Goal: Use online tool/utility: Use online tool/utility

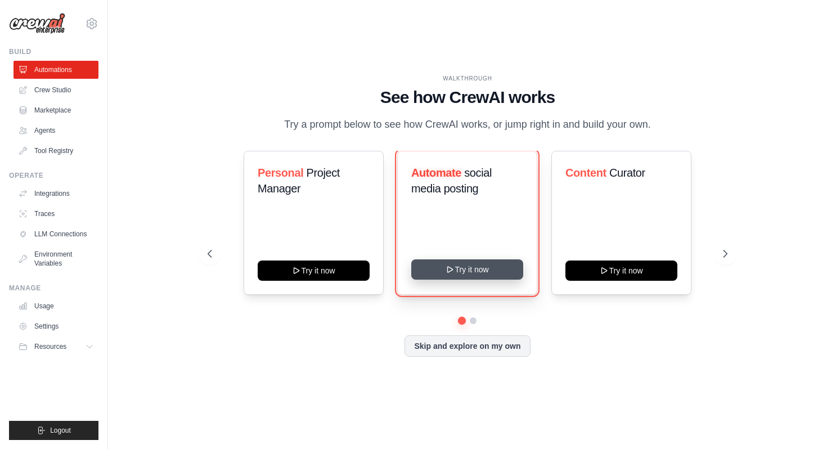
click at [438, 268] on button "Try it now" at bounding box center [467, 269] width 112 height 20
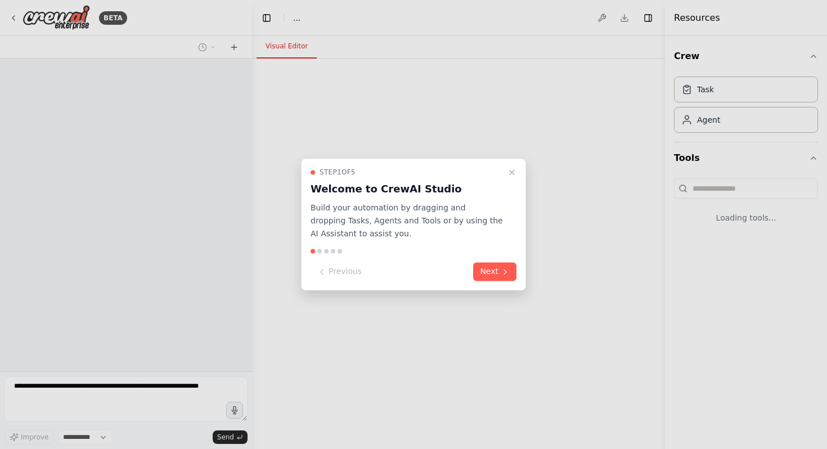
select select "****"
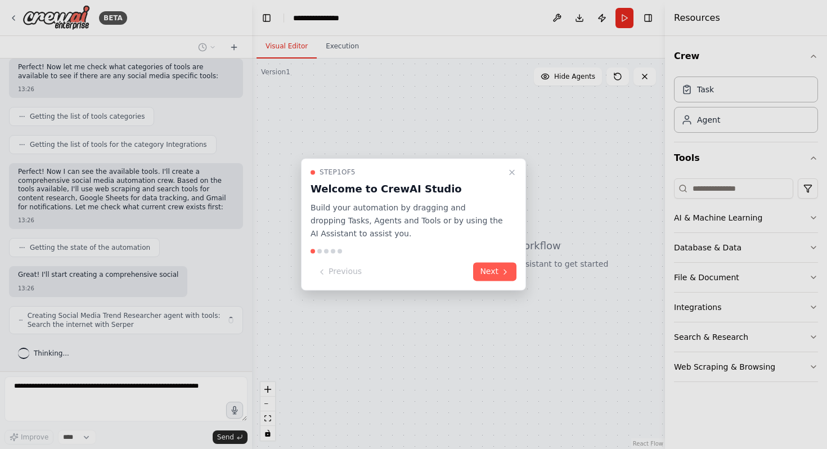
scroll to position [449, 0]
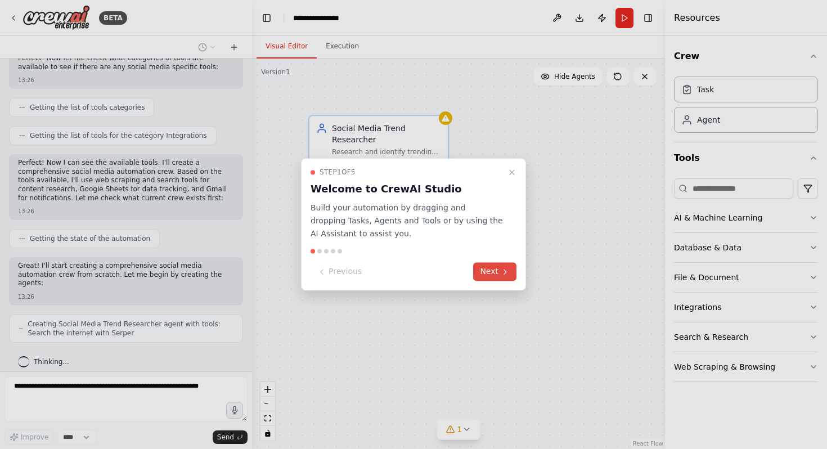
click at [507, 265] on button "Next" at bounding box center [494, 272] width 43 height 19
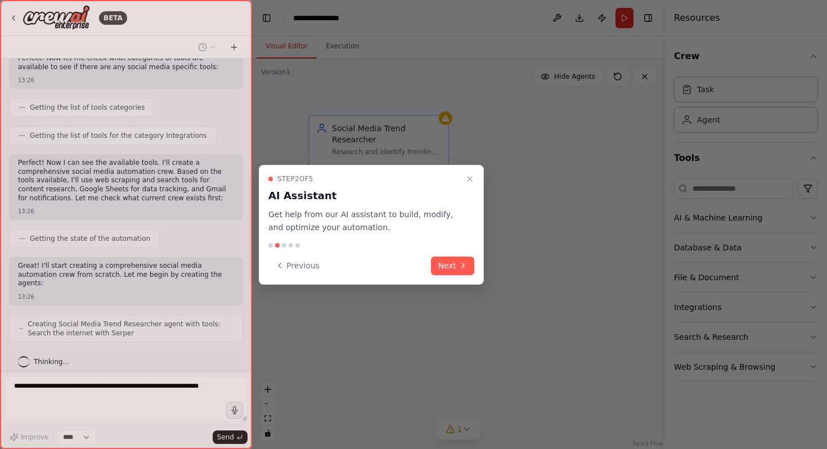
scroll to position [486, 0]
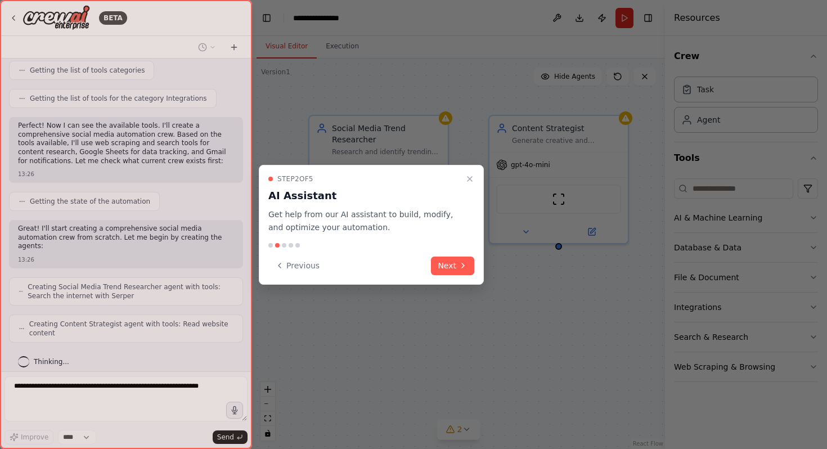
click at [474, 261] on div "Step 2 of 5 AI Assistant Get help from our AI assistant to build, modify, and o…" at bounding box center [371, 225] width 225 height 120
click at [467, 267] on button "Next" at bounding box center [452, 265] width 43 height 19
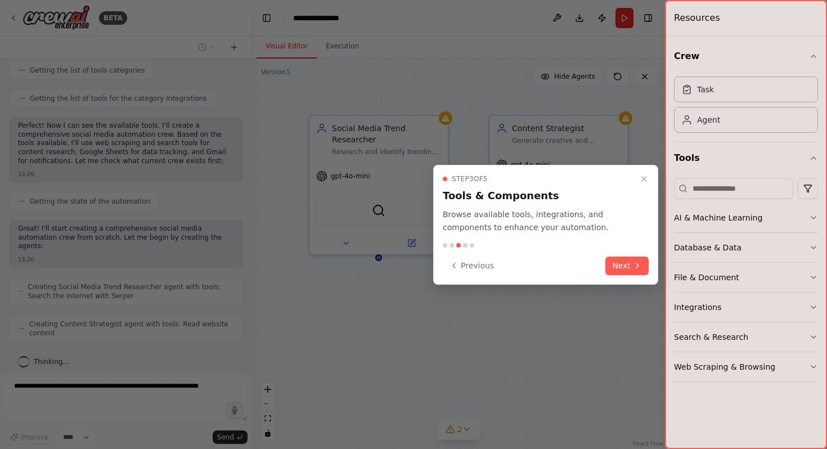
scroll to position [524, 0]
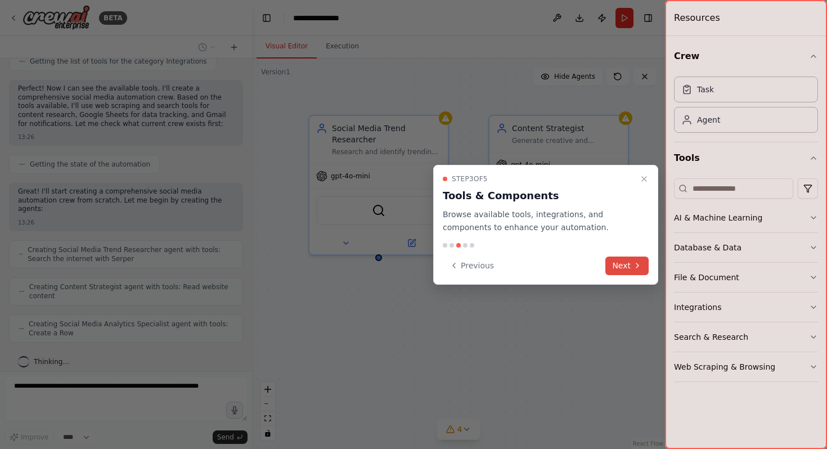
click at [627, 263] on button "Next" at bounding box center [626, 265] width 43 height 19
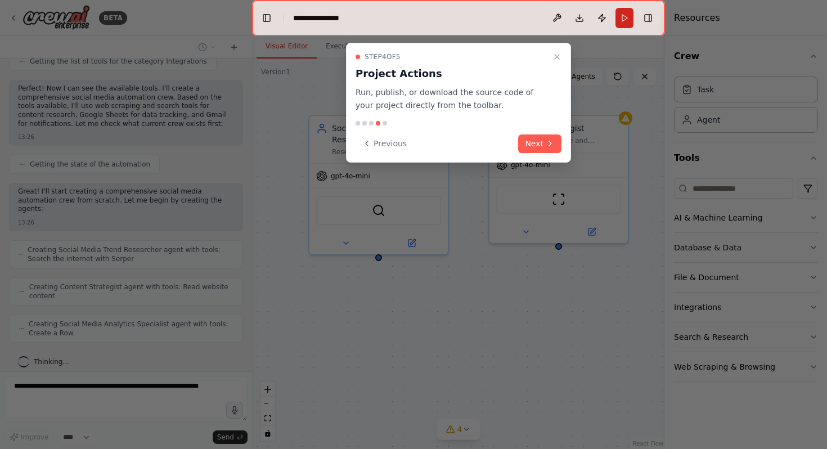
scroll to position [561, 0]
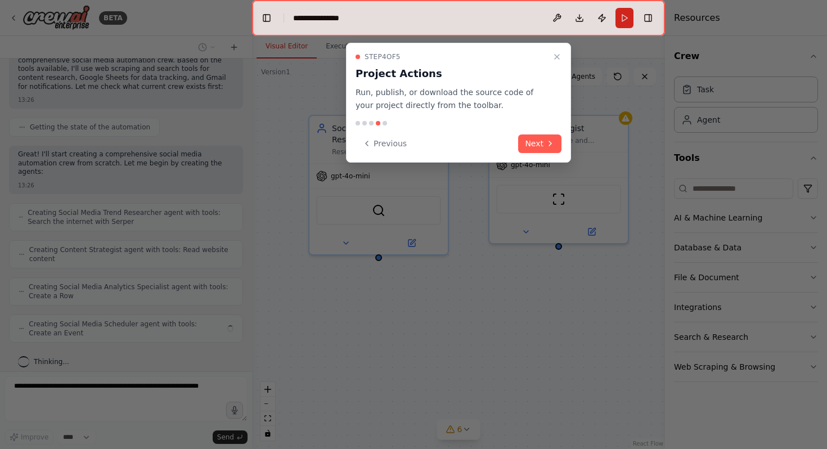
click at [467, 25] on div at bounding box center [458, 18] width 413 height 36
click at [375, 17] on div at bounding box center [458, 18] width 413 height 36
click at [394, 146] on button "Previous" at bounding box center [384, 143] width 58 height 19
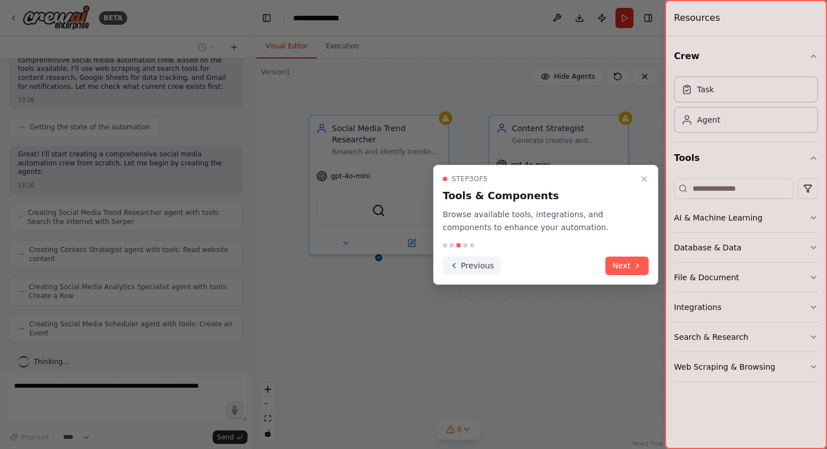
click at [482, 271] on button "Previous" at bounding box center [472, 265] width 58 height 19
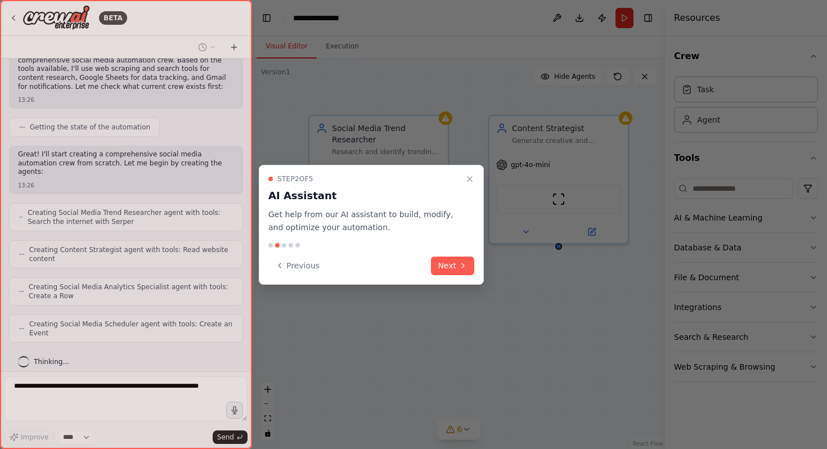
click at [482, 271] on div "Step 2 of 5 AI Assistant Get help from our AI assistant to build, modify, and o…" at bounding box center [371, 225] width 225 height 120
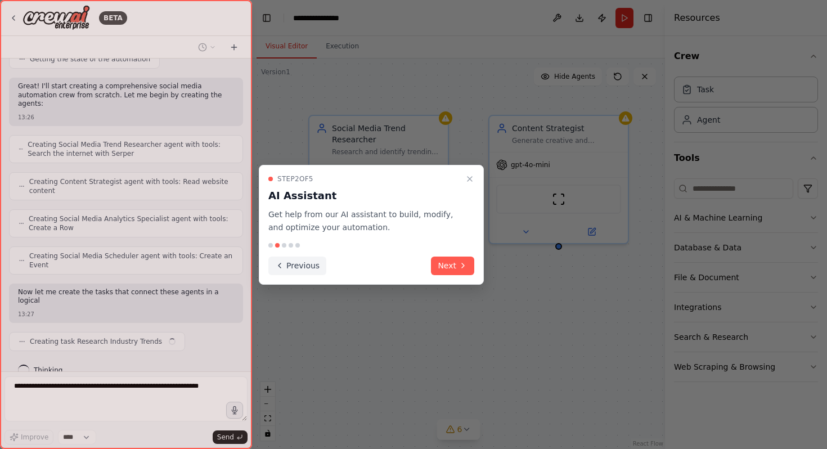
scroll to position [637, 0]
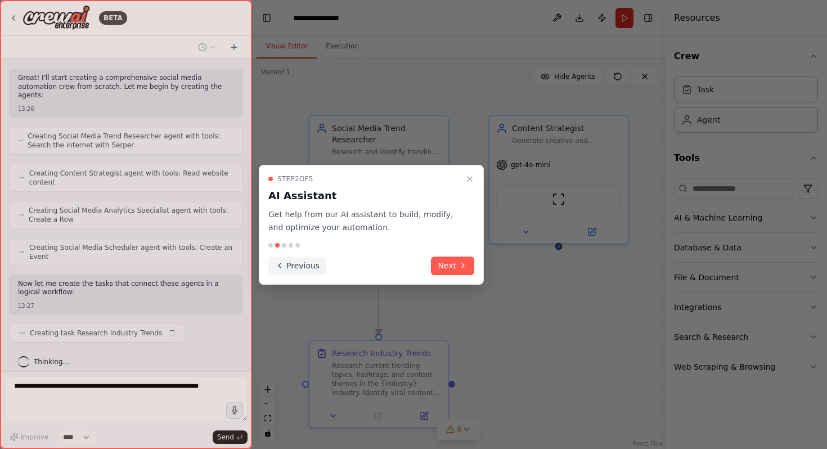
click at [309, 262] on button "Previous" at bounding box center [297, 265] width 58 height 19
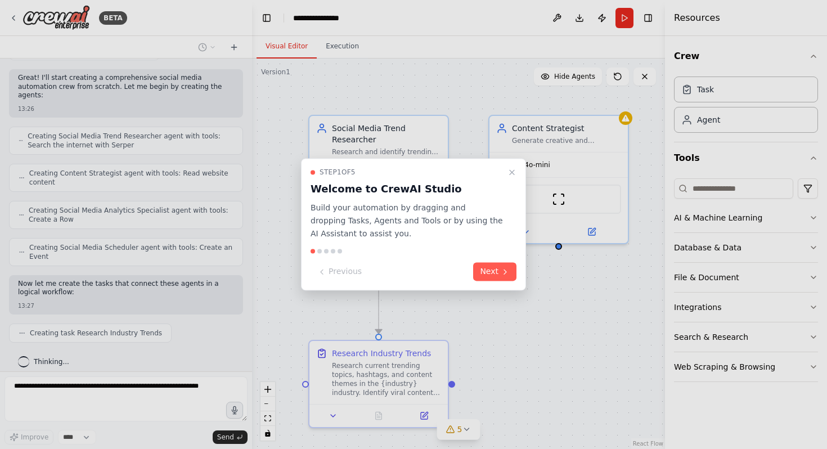
scroll to position [665, 0]
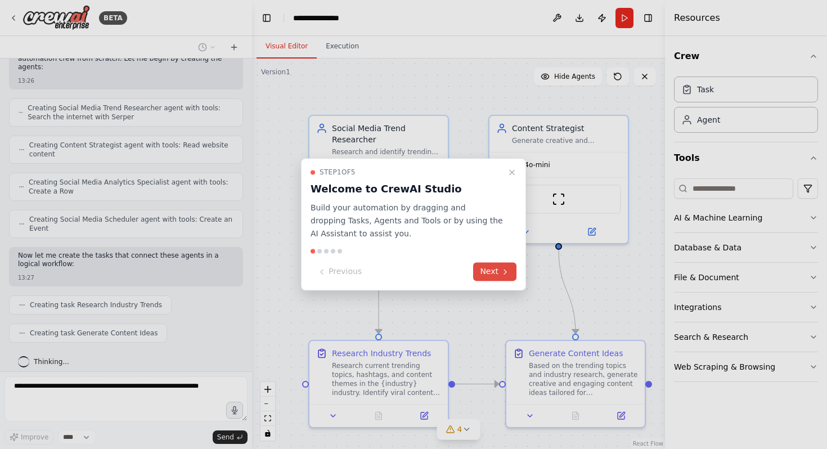
click at [498, 278] on button "Next" at bounding box center [494, 272] width 43 height 19
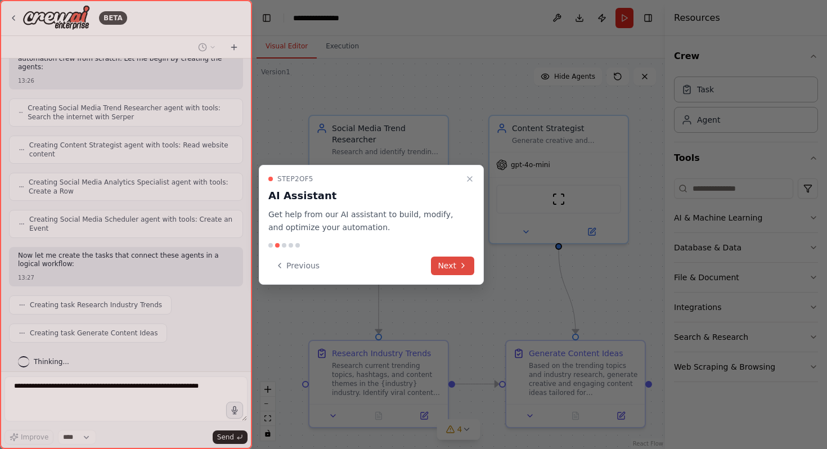
click at [462, 271] on button "Next" at bounding box center [452, 265] width 43 height 19
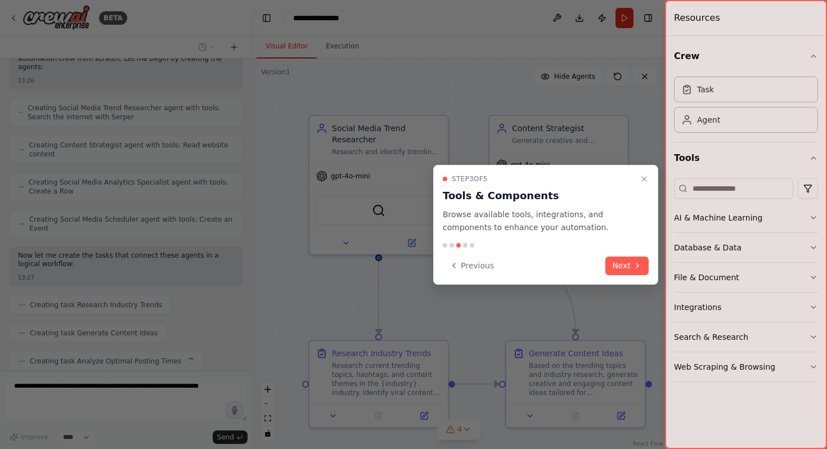
scroll to position [693, 0]
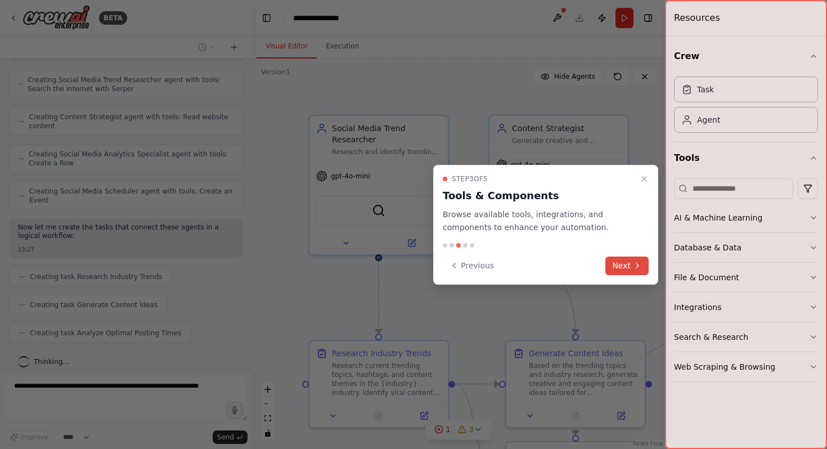
click at [625, 262] on button "Next" at bounding box center [626, 265] width 43 height 19
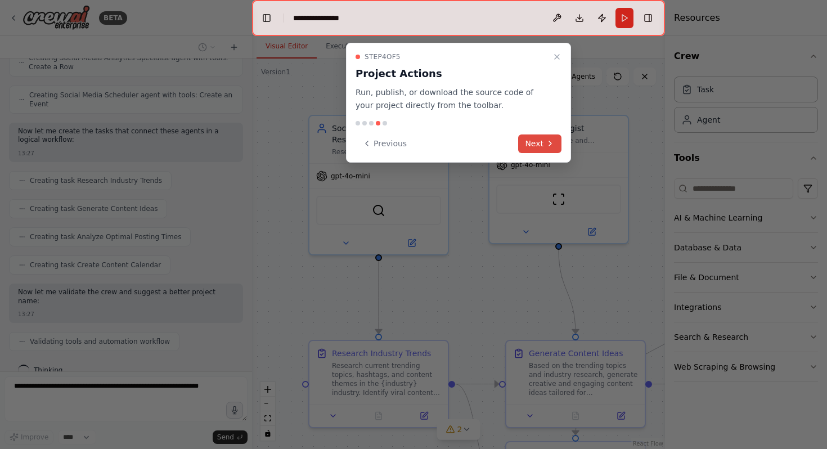
scroll to position [818, 0]
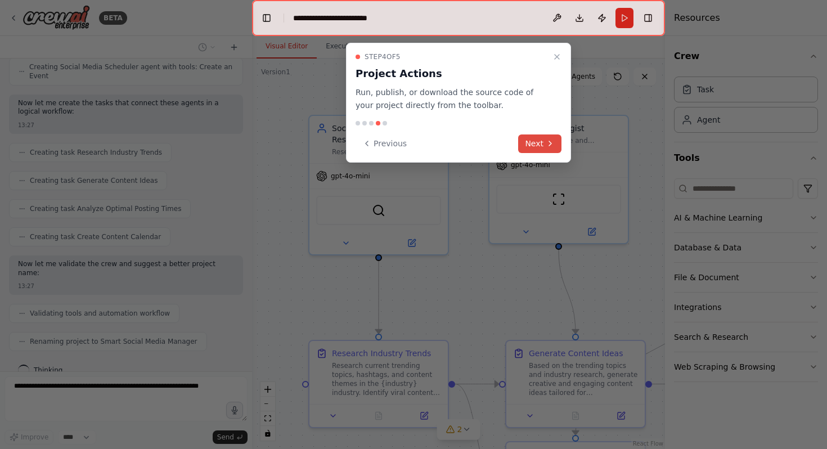
click at [553, 146] on icon at bounding box center [550, 143] width 9 height 9
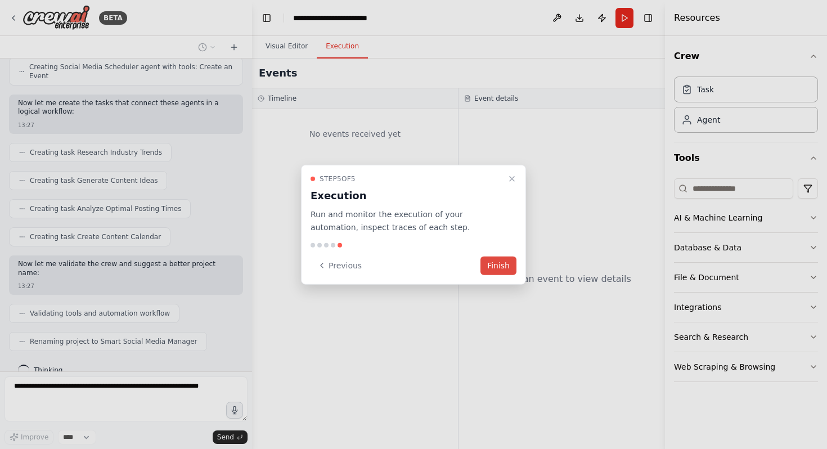
click at [492, 269] on button "Finish" at bounding box center [498, 265] width 36 height 19
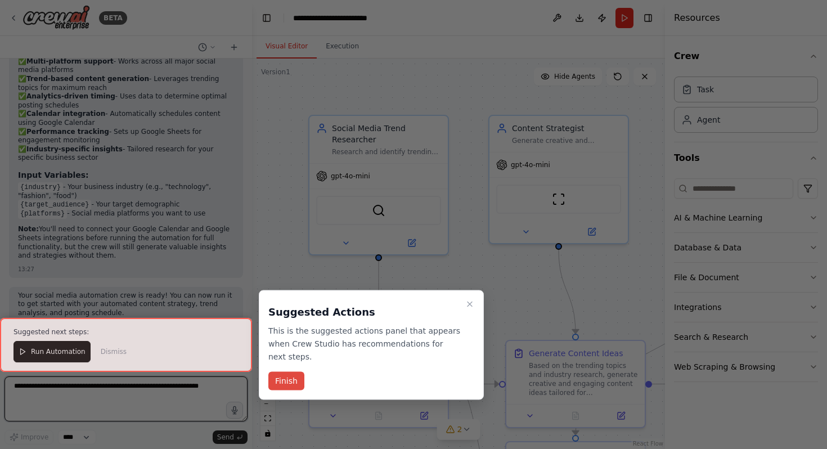
scroll to position [1373, 0]
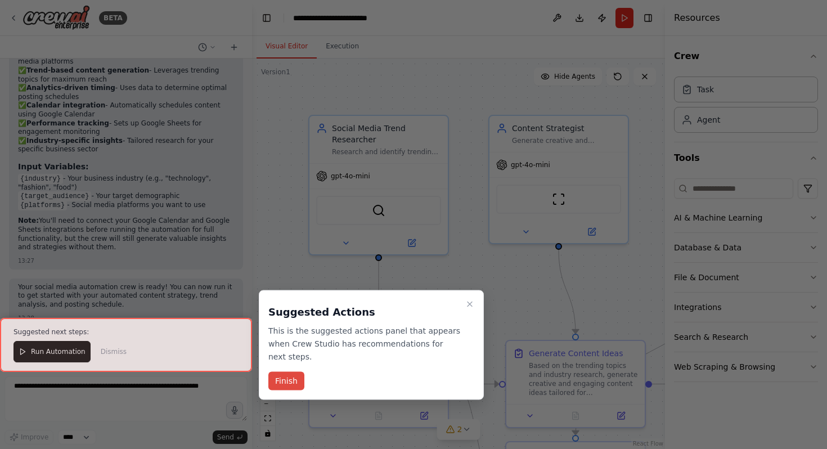
click at [283, 385] on button "Finish" at bounding box center [286, 381] width 36 height 19
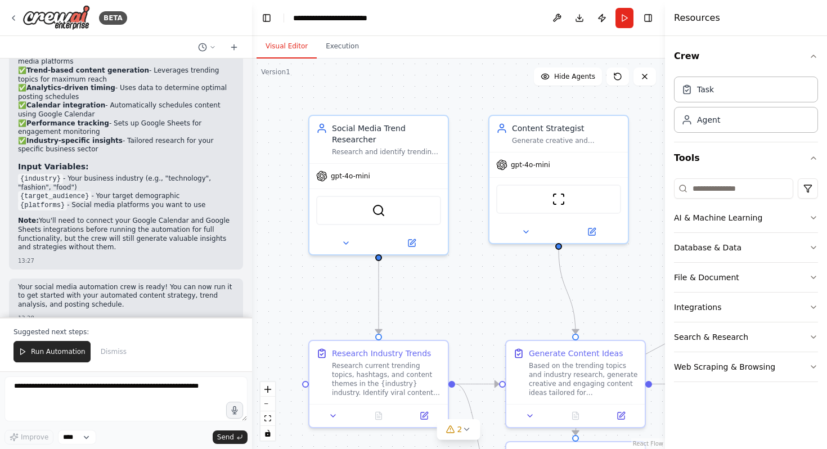
click at [38, 174] on code "{industry}" at bounding box center [40, 179] width 45 height 10
click at [345, 178] on div "gpt-4o-mini" at bounding box center [343, 173] width 54 height 11
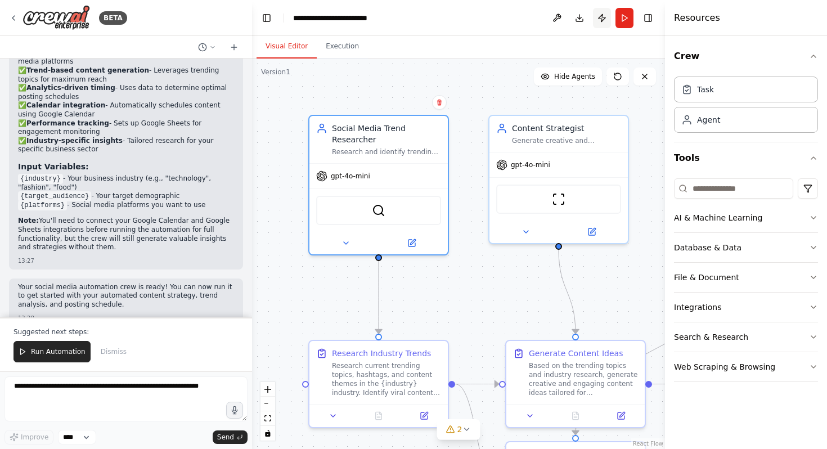
click at [599, 19] on button "Publish" at bounding box center [602, 18] width 18 height 20
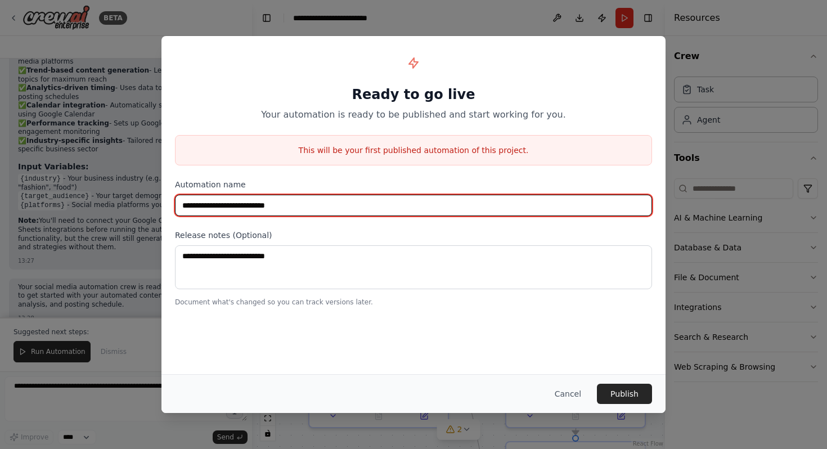
click at [342, 203] on input "**********" at bounding box center [413, 205] width 477 height 21
type input "*"
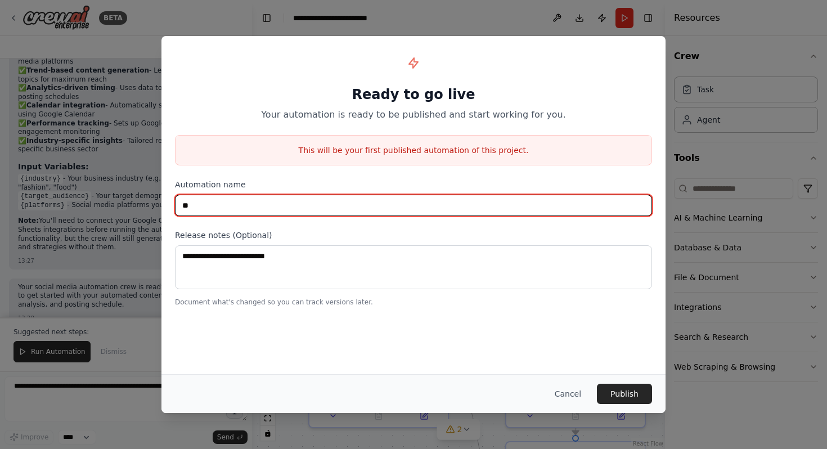
type input "*"
click at [277, 204] on input "**********" at bounding box center [413, 205] width 477 height 21
type input "**********"
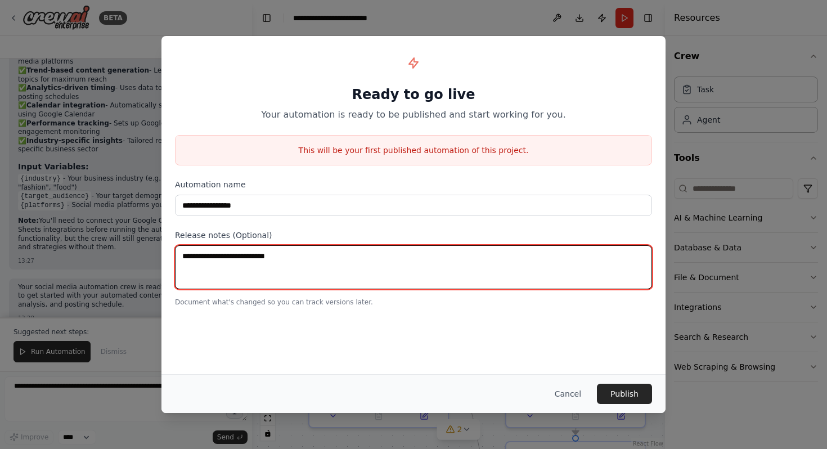
click at [279, 253] on textarea at bounding box center [413, 267] width 477 height 44
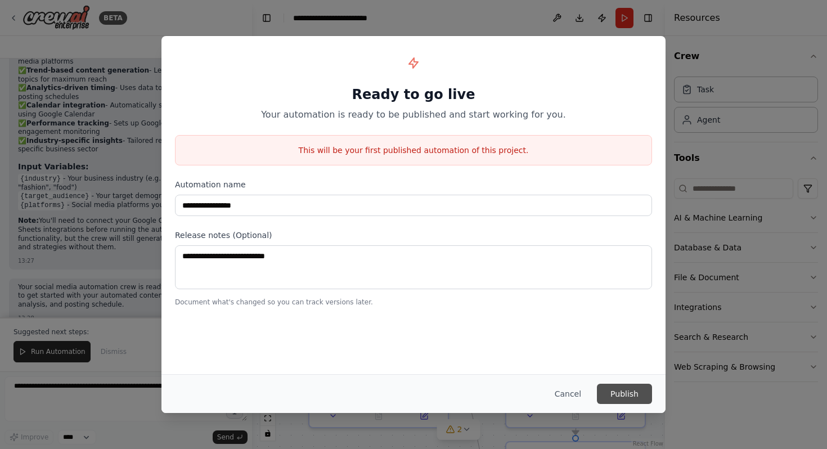
click at [620, 399] on button "Publish" at bounding box center [624, 394] width 55 height 20
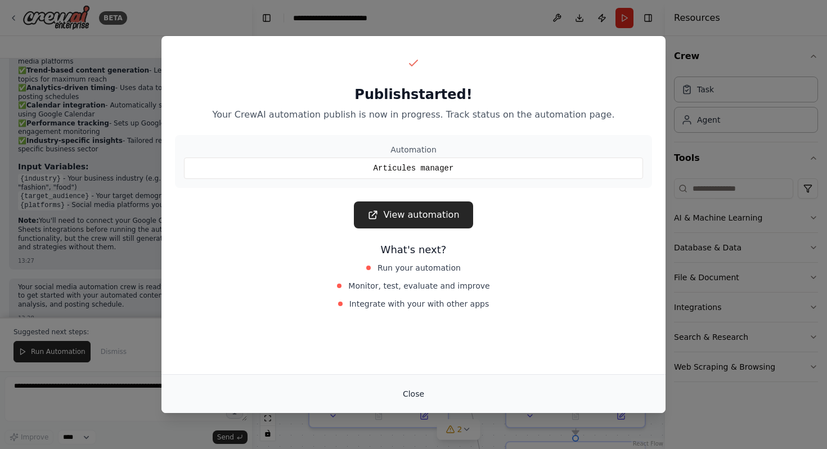
click at [407, 394] on button "Close" at bounding box center [413, 394] width 39 height 20
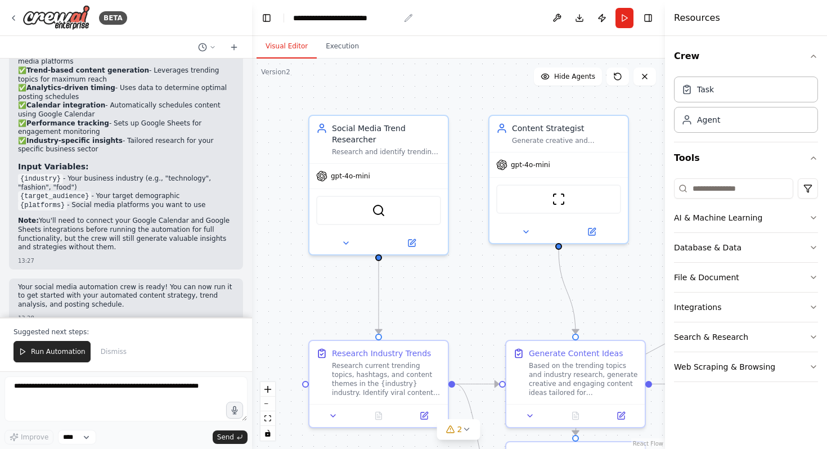
click at [386, 20] on div "**********" at bounding box center [346, 17] width 106 height 11
click at [404, 20] on header "**********" at bounding box center [458, 18] width 413 height 36
click at [392, 19] on div "**********" at bounding box center [346, 17] width 106 height 11
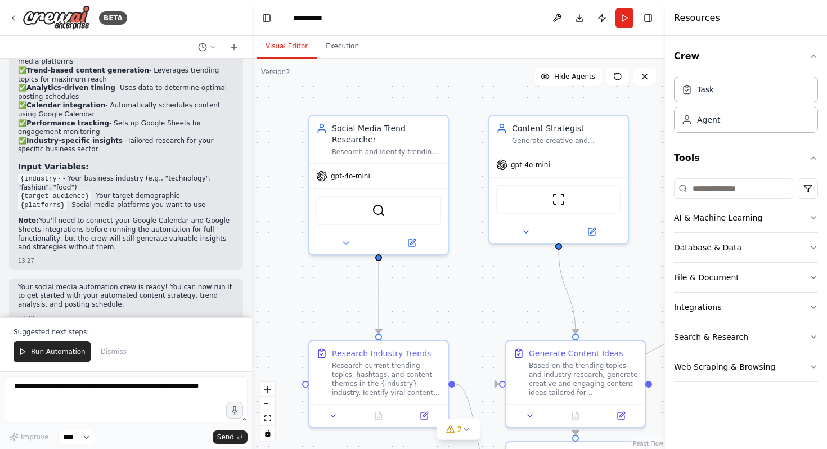
click at [430, 4] on header "**********" at bounding box center [458, 18] width 413 height 36
click at [351, 142] on div "Social Media Trend Researcher" at bounding box center [386, 131] width 109 height 22
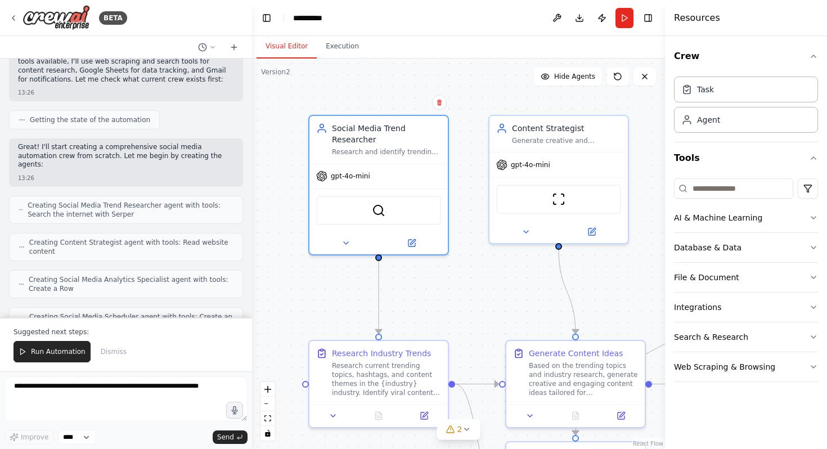
scroll to position [0, 0]
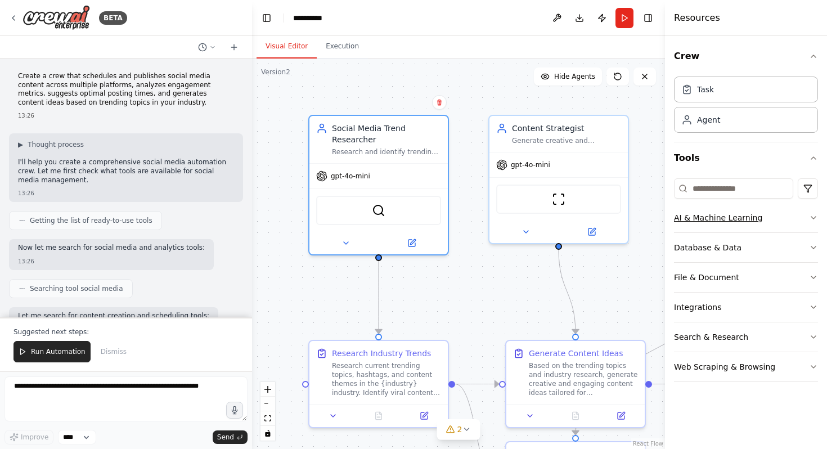
click at [708, 219] on div "AI & Machine Learning" at bounding box center [718, 217] width 88 height 11
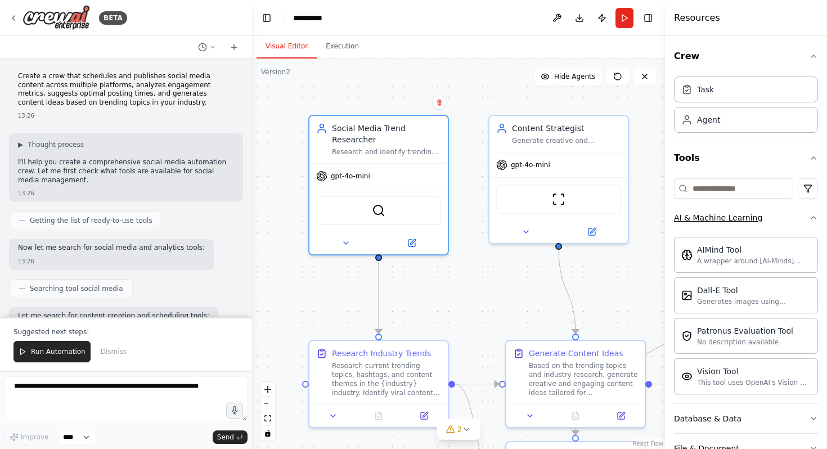
click at [708, 219] on div "AI & Machine Learning" at bounding box center [718, 217] width 88 height 11
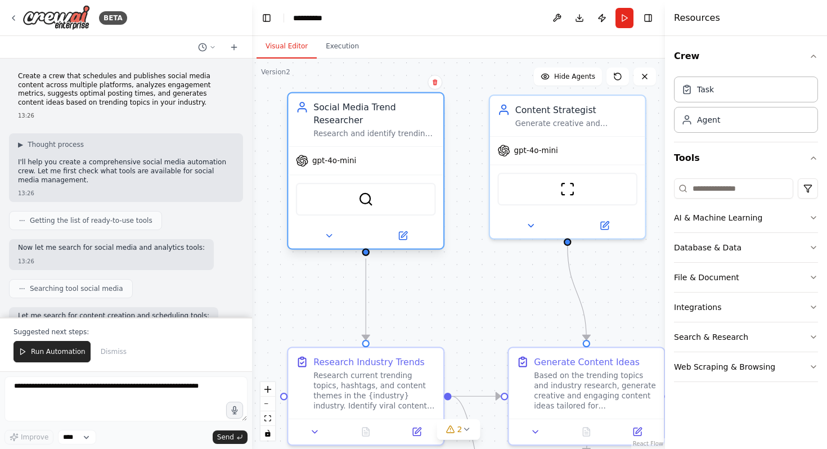
click at [355, 118] on div "Social Media Trend Researcher" at bounding box center [374, 113] width 122 height 25
click at [229, 47] on button at bounding box center [234, 46] width 18 height 13
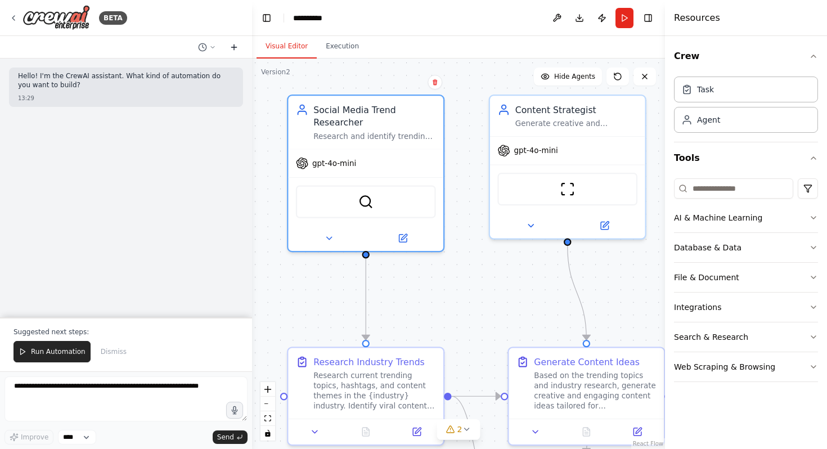
click at [235, 47] on icon at bounding box center [233, 47] width 5 height 0
click at [264, 16] on button "Toggle Left Sidebar" at bounding box center [267, 18] width 16 height 16
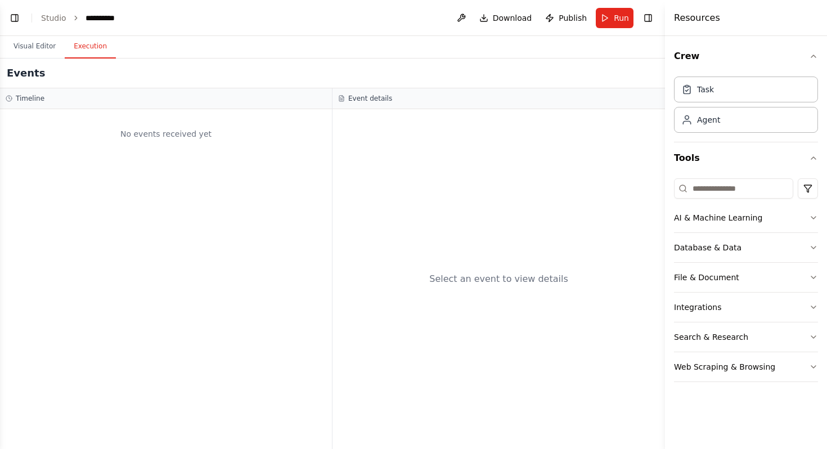
click at [85, 53] on button "Execution" at bounding box center [90, 47] width 51 height 24
click at [49, 47] on button "Visual Editor" at bounding box center [34, 47] width 60 height 24
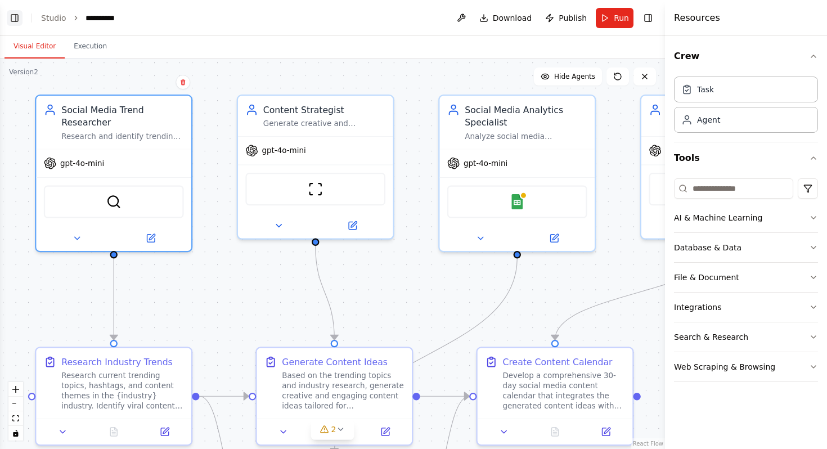
click at [7, 17] on button "Toggle Left Sidebar" at bounding box center [15, 18] width 16 height 16
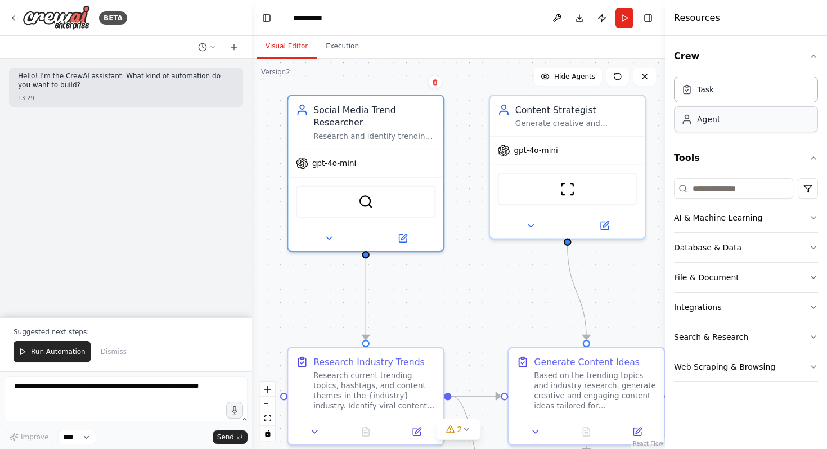
click at [737, 115] on div "Agent" at bounding box center [746, 119] width 144 height 26
click at [726, 126] on div "Agent" at bounding box center [746, 119] width 144 height 26
click at [718, 91] on div "Task" at bounding box center [746, 89] width 144 height 26
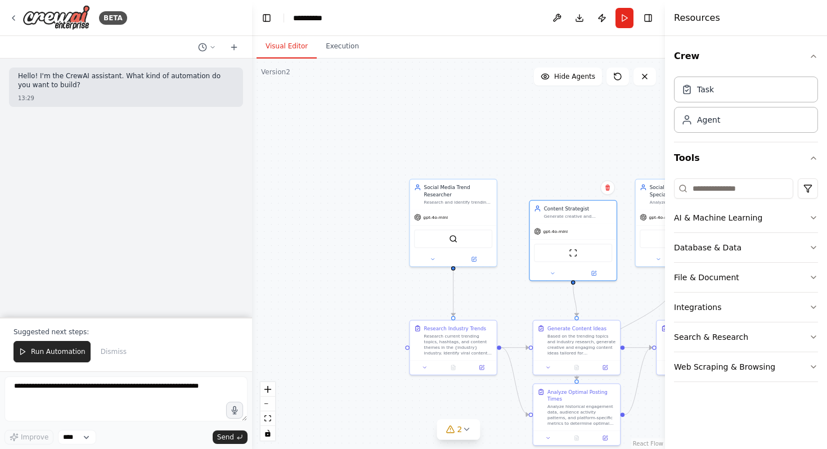
drag, startPoint x: 555, startPoint y: 177, endPoint x: 565, endPoint y: 195, distance: 20.6
click at [566, 196] on div ".deletable-edge-delete-btn { width: 20px; height: 20px; border: 0px solid #ffff…" at bounding box center [458, 253] width 413 height 390
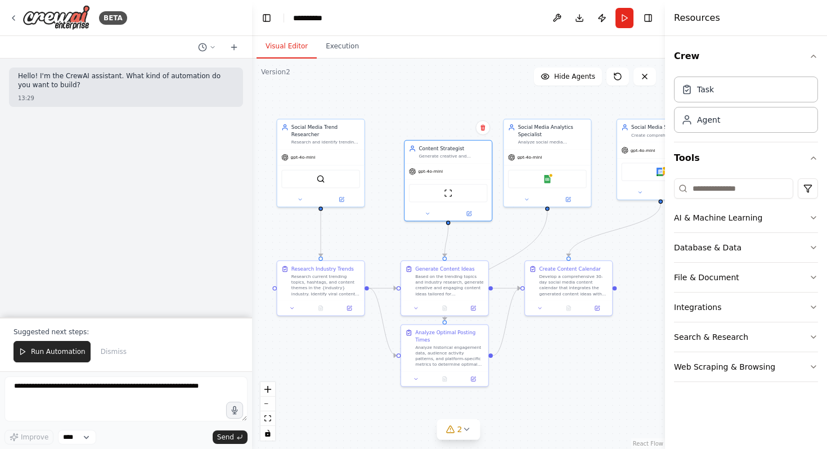
drag, startPoint x: 529, startPoint y: 147, endPoint x: 396, endPoint y: 86, distance: 145.5
click at [396, 86] on div ".deletable-edge-delete-btn { width: 20px; height: 20px; border: 0px solid #ffff…" at bounding box center [458, 253] width 413 height 390
click at [564, 13] on button at bounding box center [557, 18] width 18 height 20
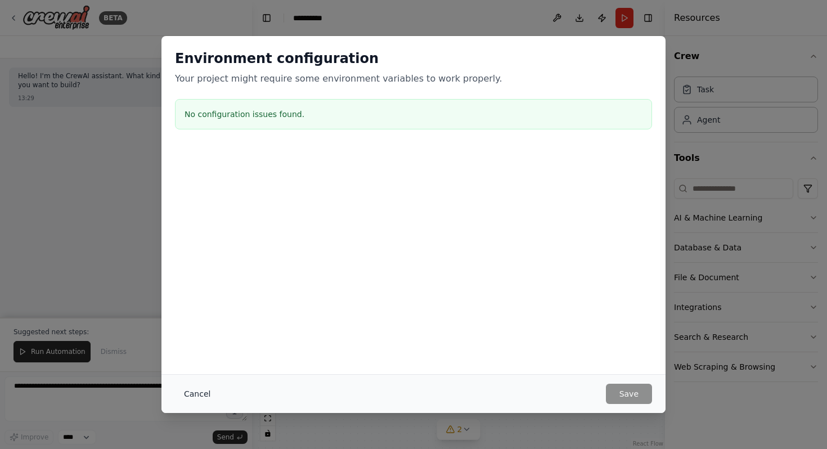
click at [196, 391] on button "Cancel" at bounding box center [197, 394] width 44 height 20
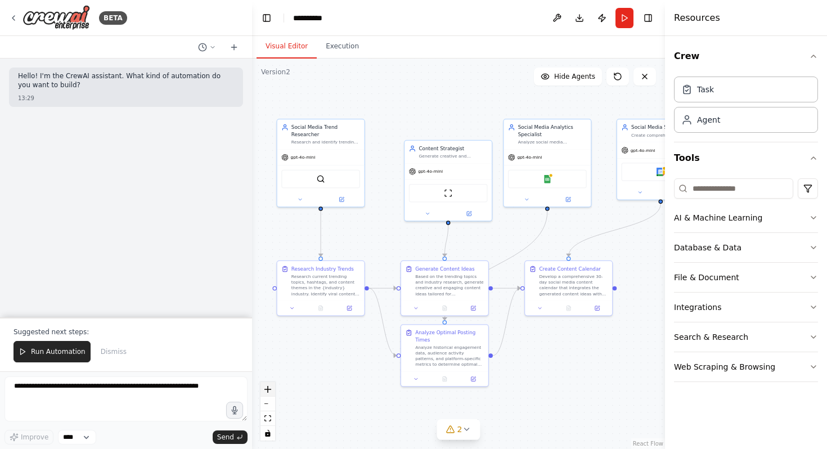
click at [269, 392] on button "zoom in" at bounding box center [267, 389] width 15 height 15
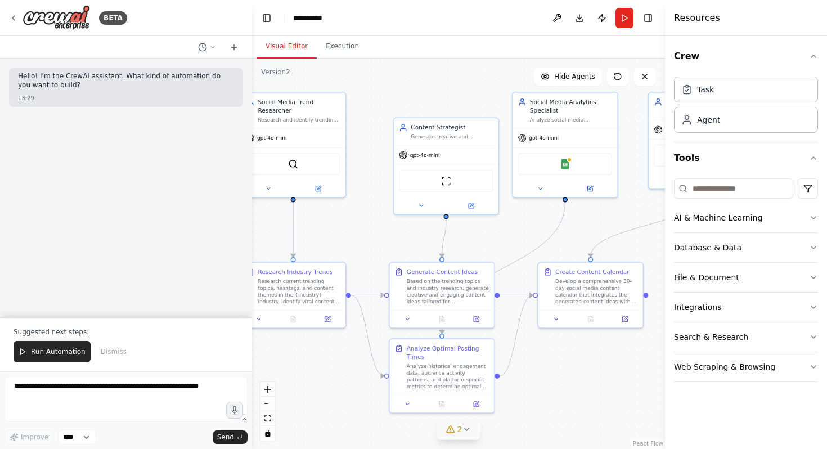
click at [470, 433] on icon at bounding box center [466, 429] width 9 height 9
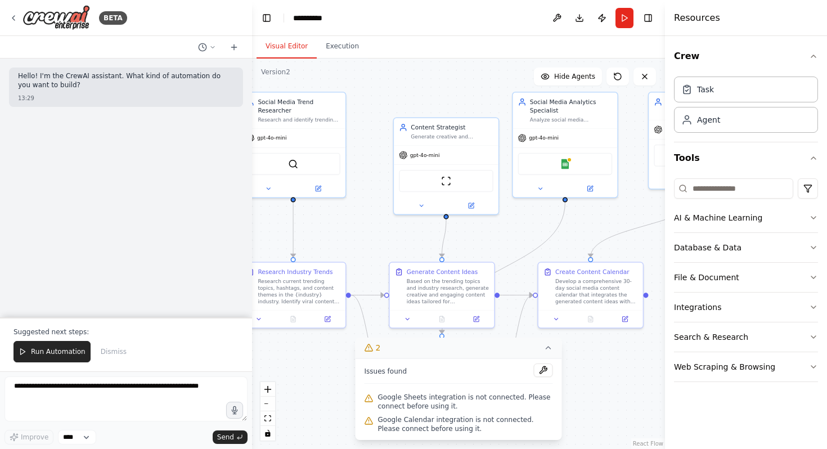
click at [428, 405] on span "Google Sheets integration is not connected. Please connect before using it." at bounding box center [465, 402] width 175 height 18
click at [541, 369] on button at bounding box center [543, 369] width 19 height 13
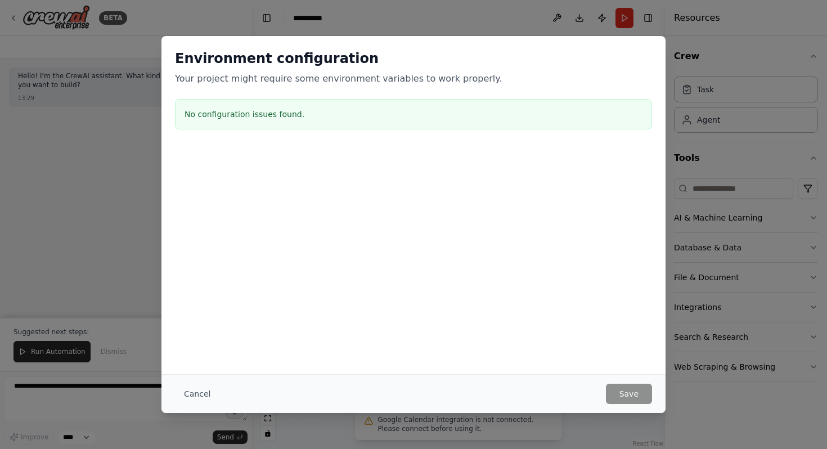
click at [538, 364] on div "Environment configuration Your project might require some environment variables…" at bounding box center [413, 205] width 504 height 338
click at [287, 110] on h3 "No configuration issues found." at bounding box center [413, 114] width 458 height 11
click at [192, 389] on button "Cancel" at bounding box center [197, 394] width 44 height 20
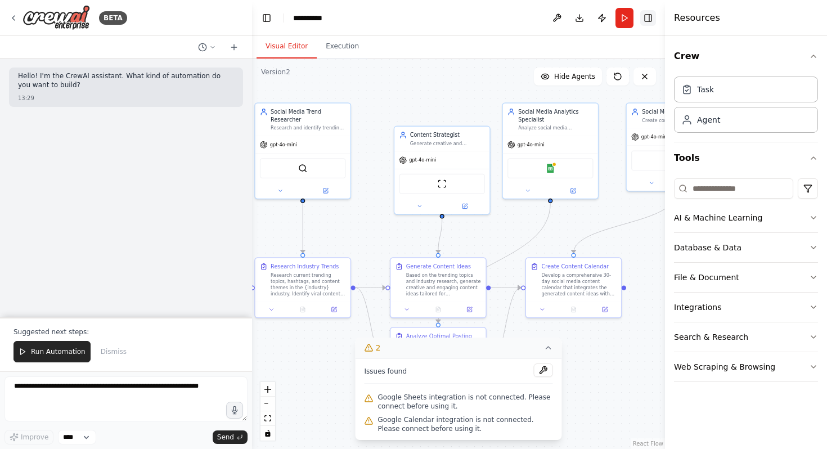
click at [647, 17] on button "Toggle Right Sidebar" at bounding box center [648, 18] width 16 height 16
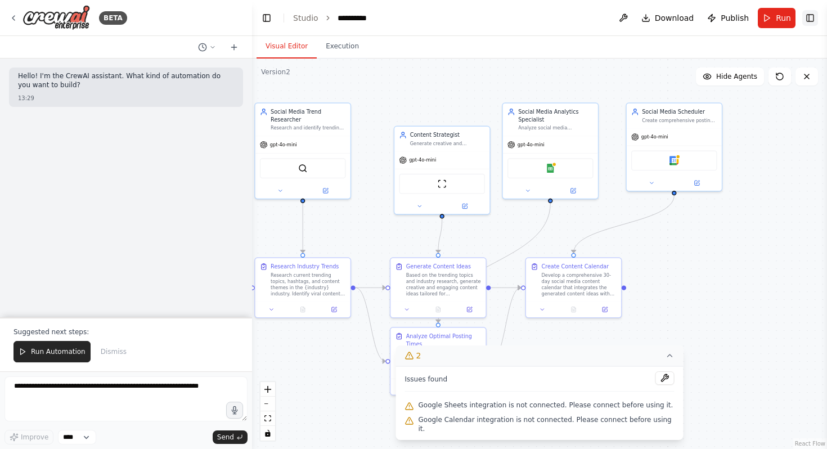
click at [815, 17] on button "Toggle Right Sidebar" at bounding box center [810, 18] width 16 height 16
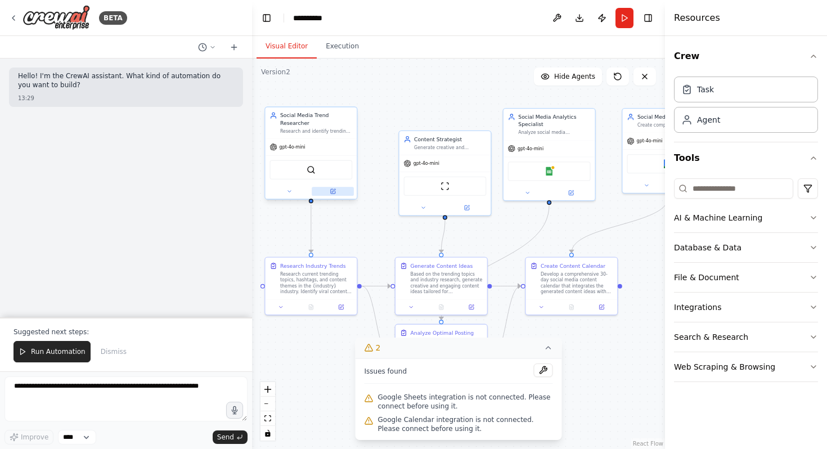
click at [334, 191] on icon at bounding box center [333, 191] width 4 height 4
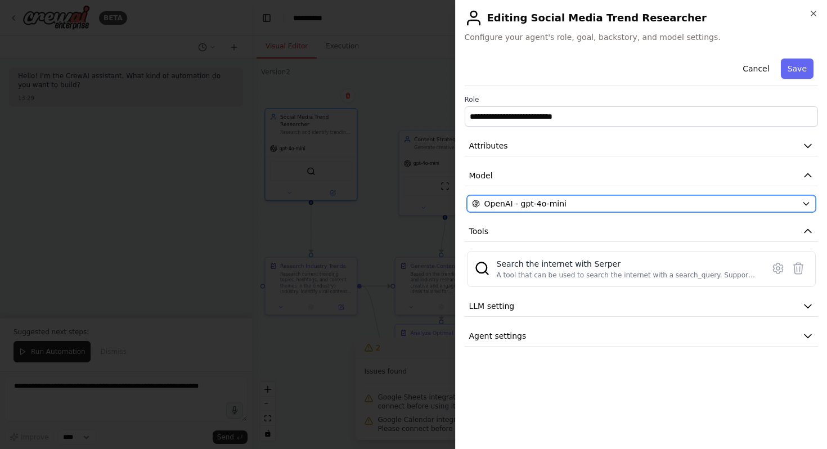
click at [511, 200] on span "OpenAI - gpt-4o-mini" at bounding box center [525, 203] width 82 height 11
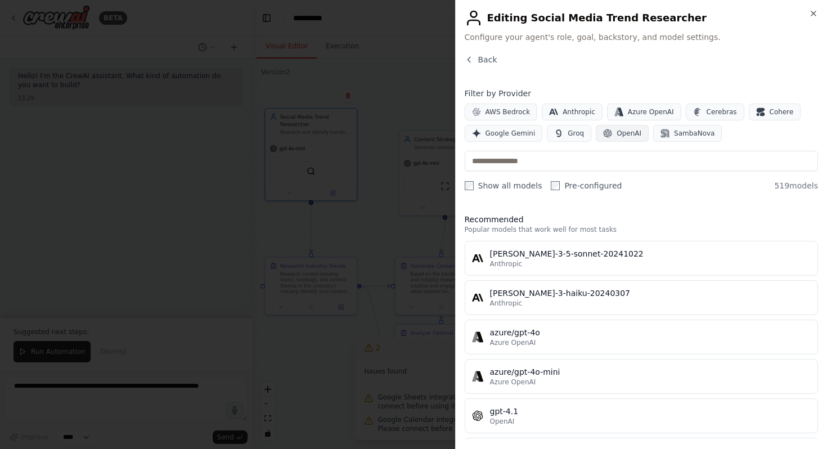
click at [621, 136] on span "OpenAI" at bounding box center [628, 133] width 25 height 9
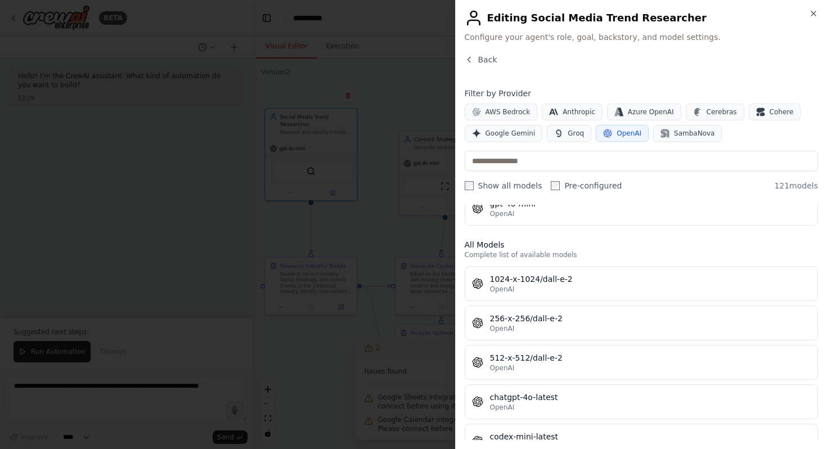
scroll to position [76, 0]
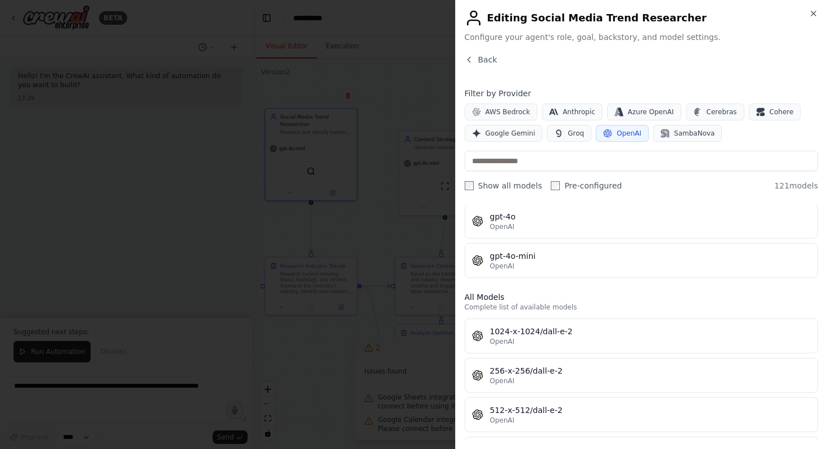
click at [627, 127] on button "OpenAI" at bounding box center [622, 133] width 53 height 17
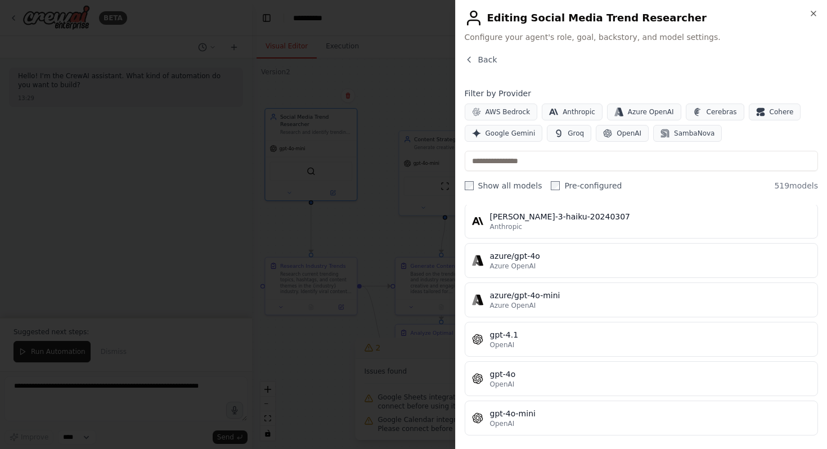
click at [646, 64] on div "Back" at bounding box center [642, 64] width 354 height 20
click at [809, 12] on icon "button" at bounding box center [813, 13] width 9 height 9
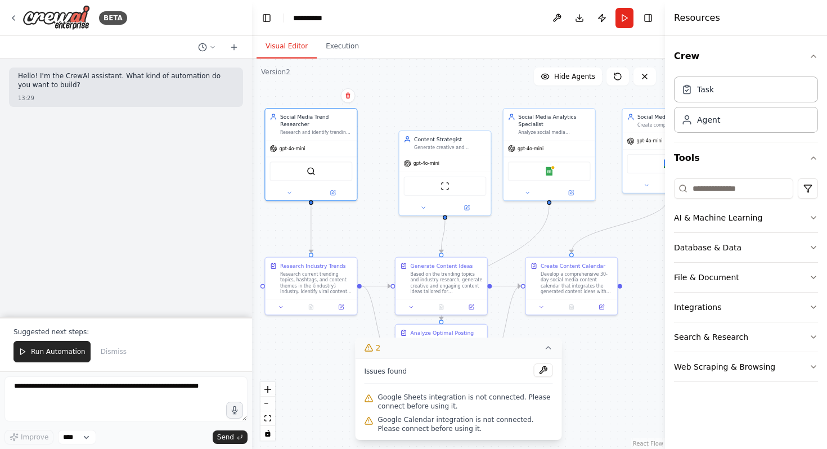
click at [809, 12] on div "Resources" at bounding box center [746, 18] width 162 height 36
